Goal: Task Accomplishment & Management: Manage account settings

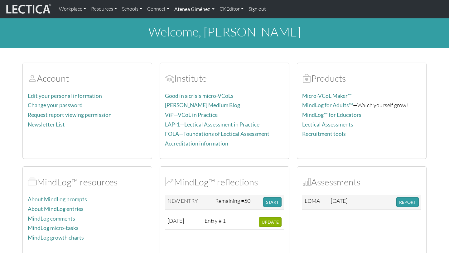
click at [201, 9] on link "Atenea Giménez" at bounding box center [194, 8] width 45 height 13
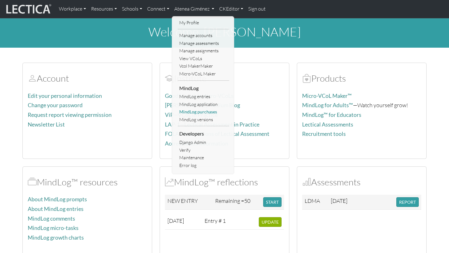
click at [201, 110] on link "MindLog purchases" at bounding box center [203, 112] width 51 height 8
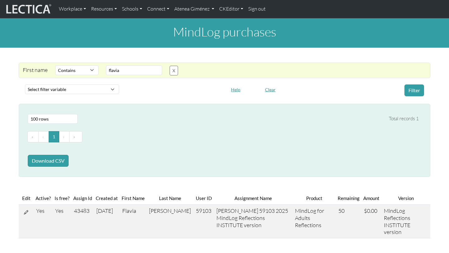
select select "icontains"
select select "100"
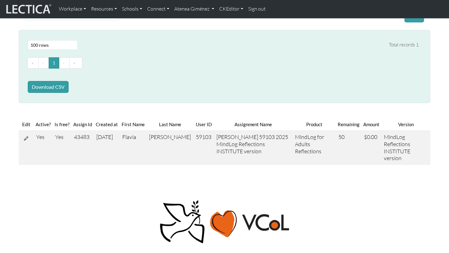
scroll to position [81, 0]
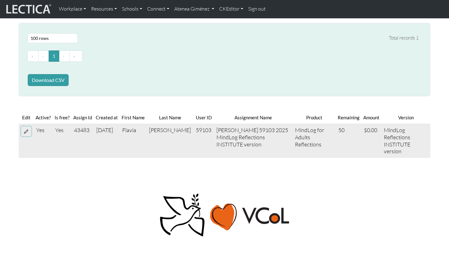
click at [26, 133] on icon at bounding box center [26, 131] width 4 height 5
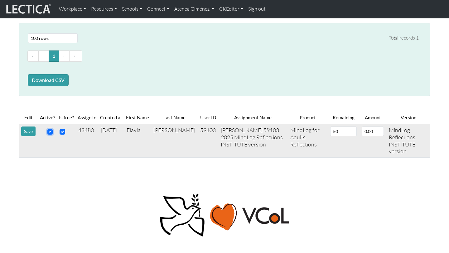
click at [49, 130] on input "checkbox" at bounding box center [50, 132] width 6 height 6
checkbox input "false"
click at [32, 129] on button "Save" at bounding box center [28, 132] width 14 height 10
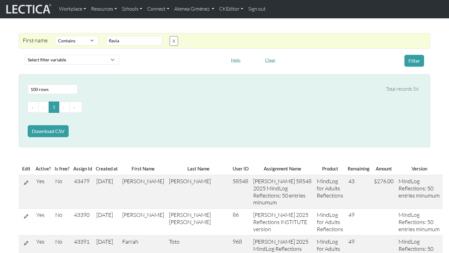
scroll to position [0, 0]
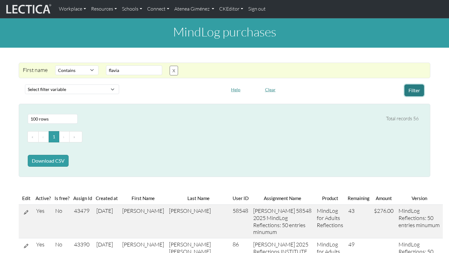
click at [407, 89] on button "Filter" at bounding box center [414, 91] width 20 height 12
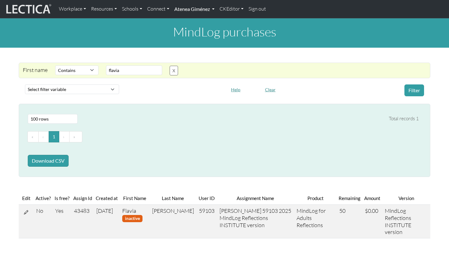
click at [199, 11] on link "Atenea Giménez" at bounding box center [194, 8] width 45 height 13
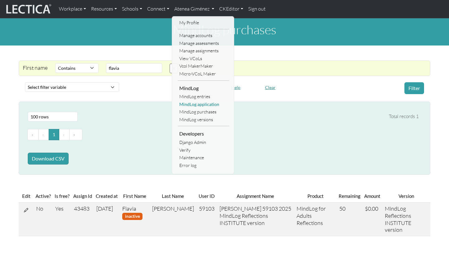
scroll to position [3, 0]
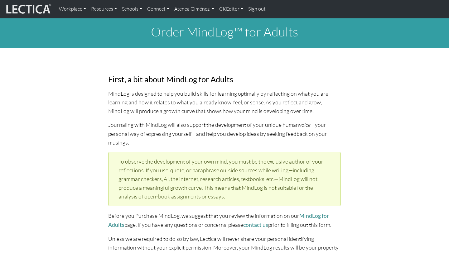
select select "2001"
select select "01"
